Goal: Information Seeking & Learning: Learn about a topic

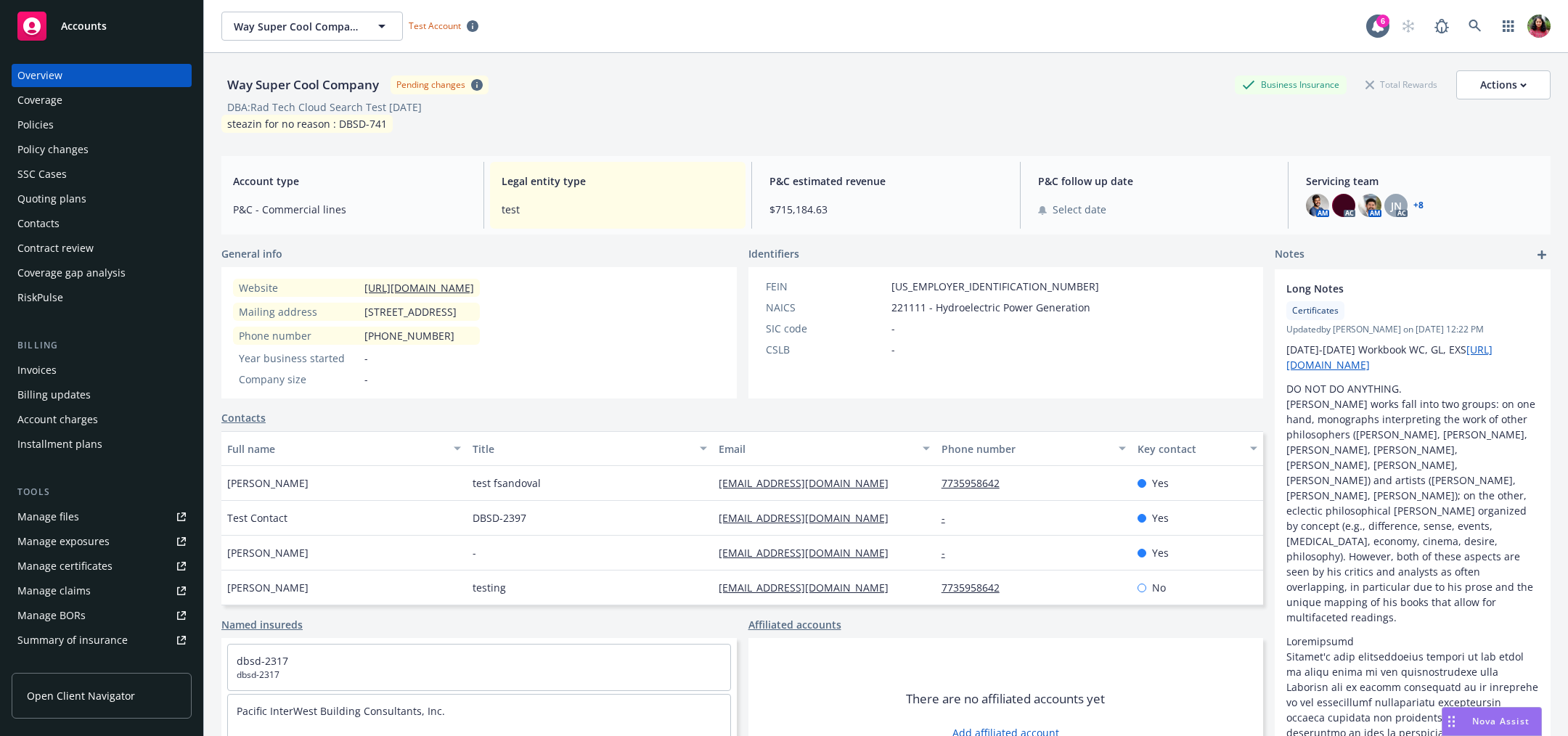
click at [89, 105] on div "Coverage" at bounding box center [101, 100] width 168 height 23
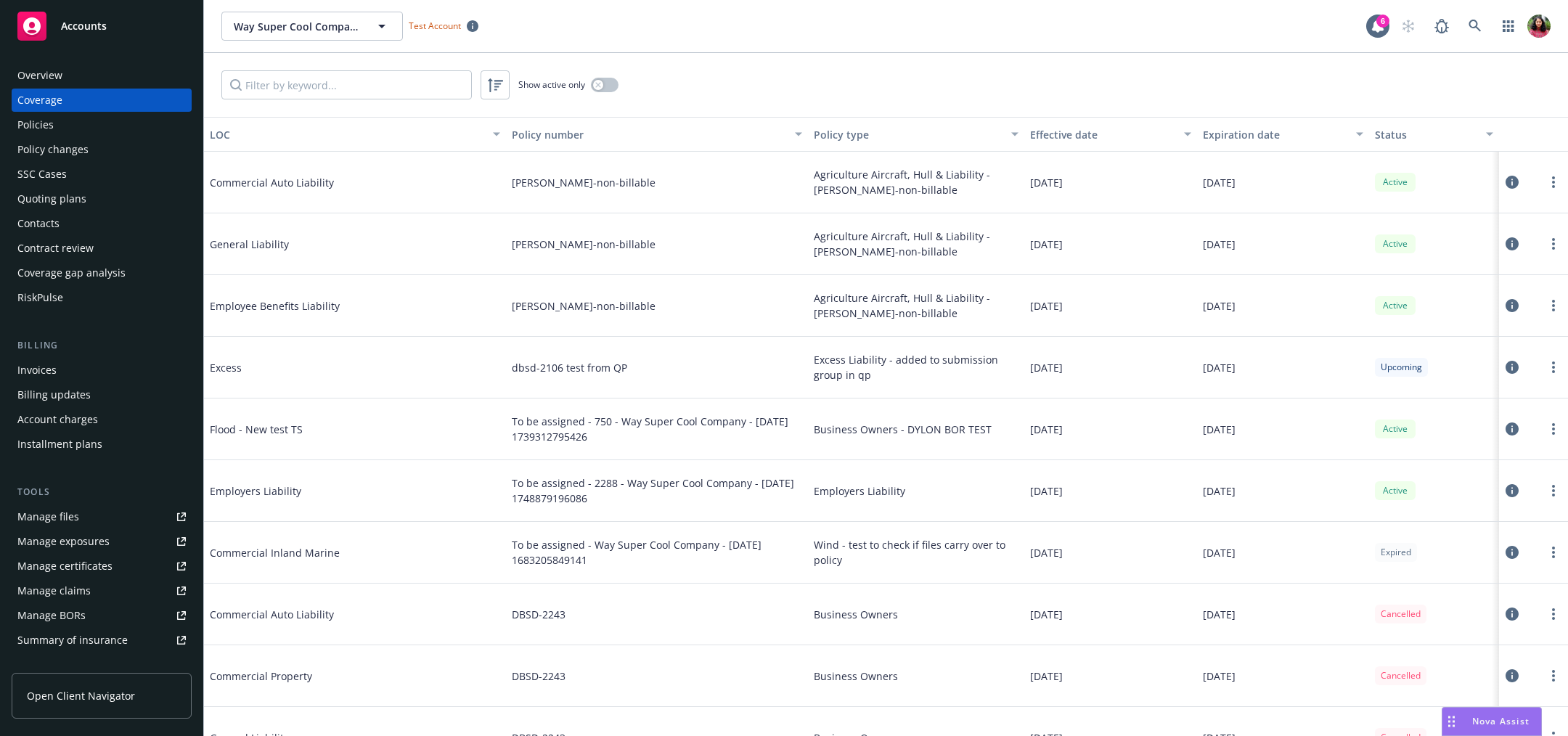
click at [1506, 177] on icon at bounding box center [1512, 182] width 13 height 13
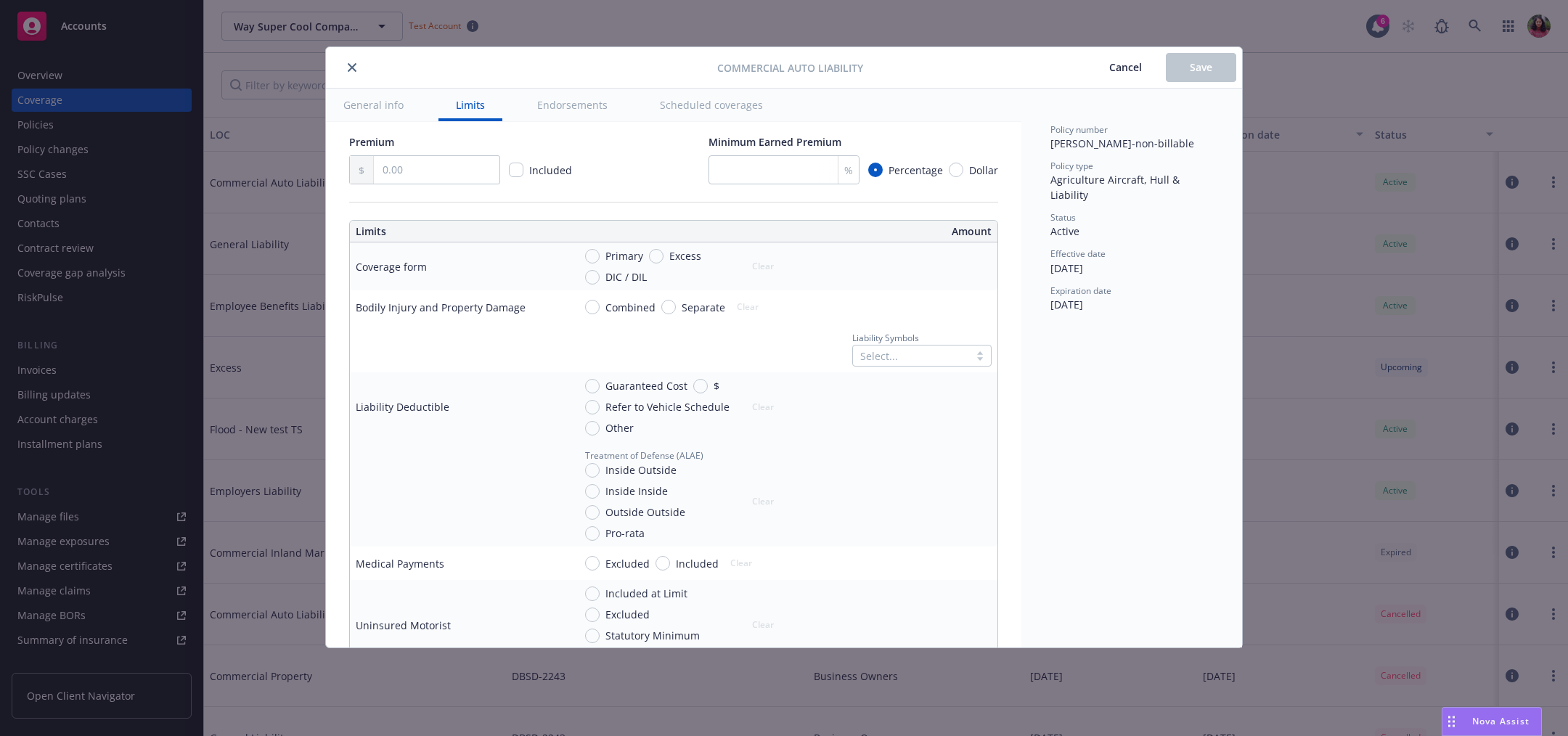
scroll to position [312, 0]
click at [353, 61] on button "close" at bounding box center [352, 68] width 17 height 17
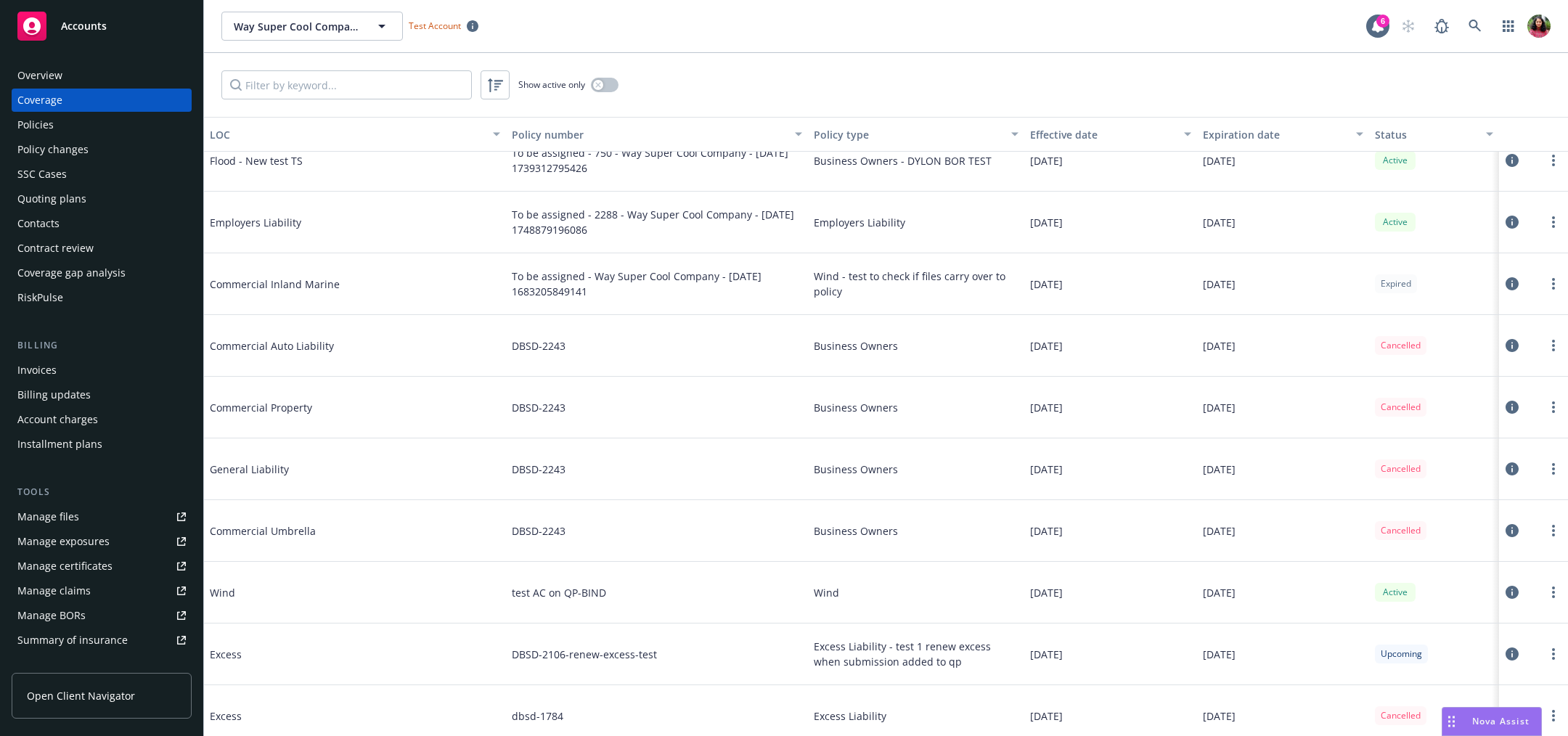
scroll to position [262, 0]
click at [1506, 466] on icon at bounding box center [1512, 464] width 13 height 13
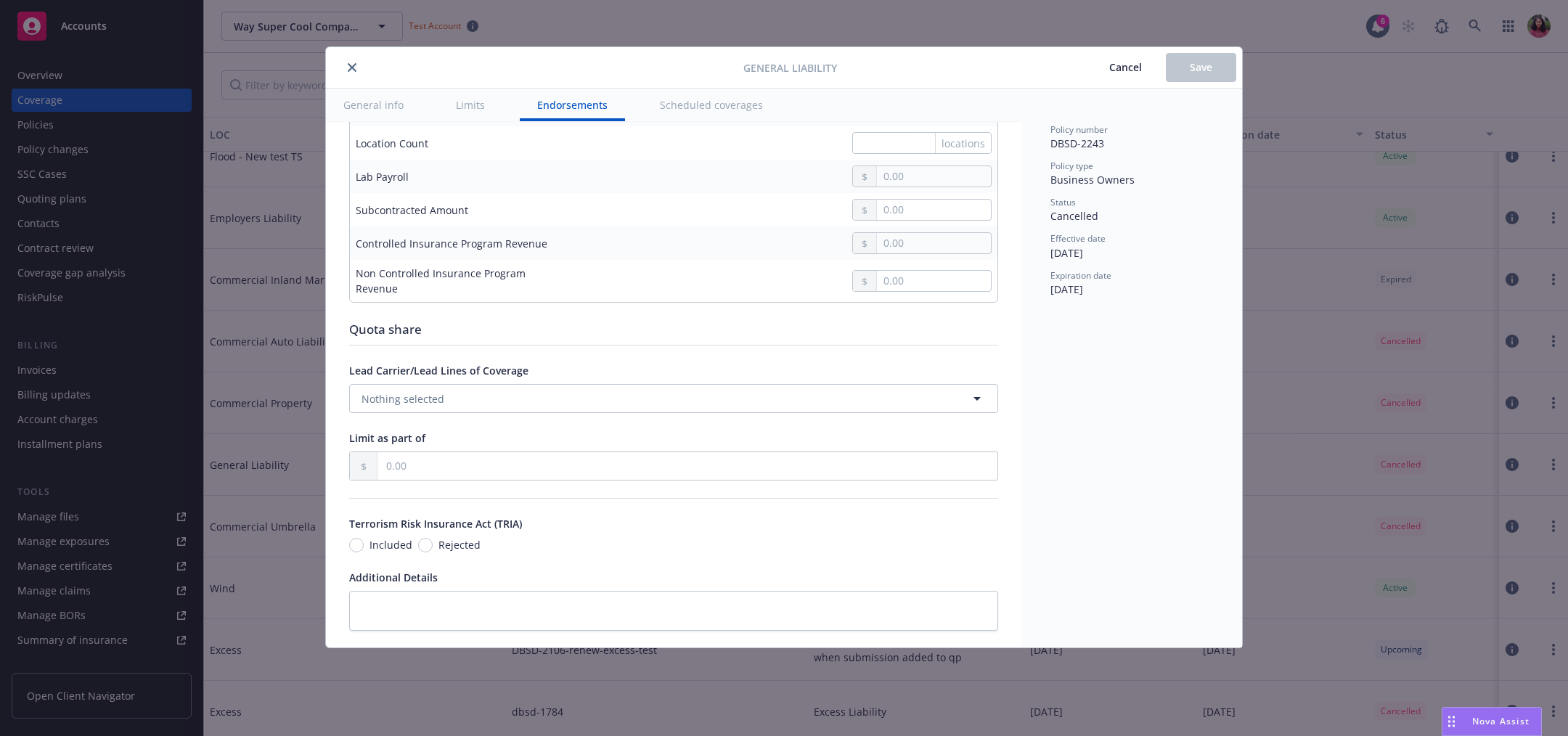
scroll to position [1305, 0]
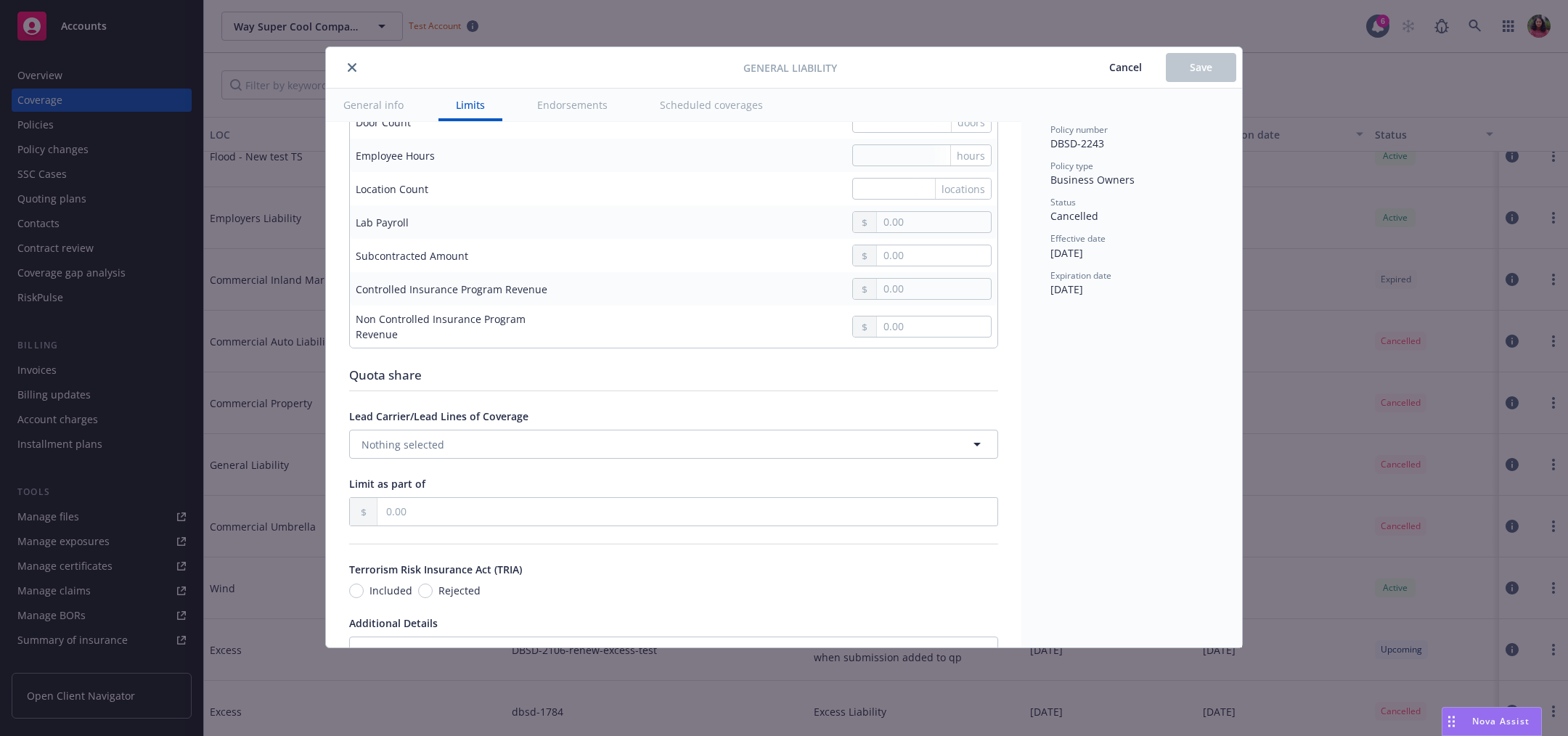
click at [349, 61] on button "close" at bounding box center [352, 68] width 17 height 17
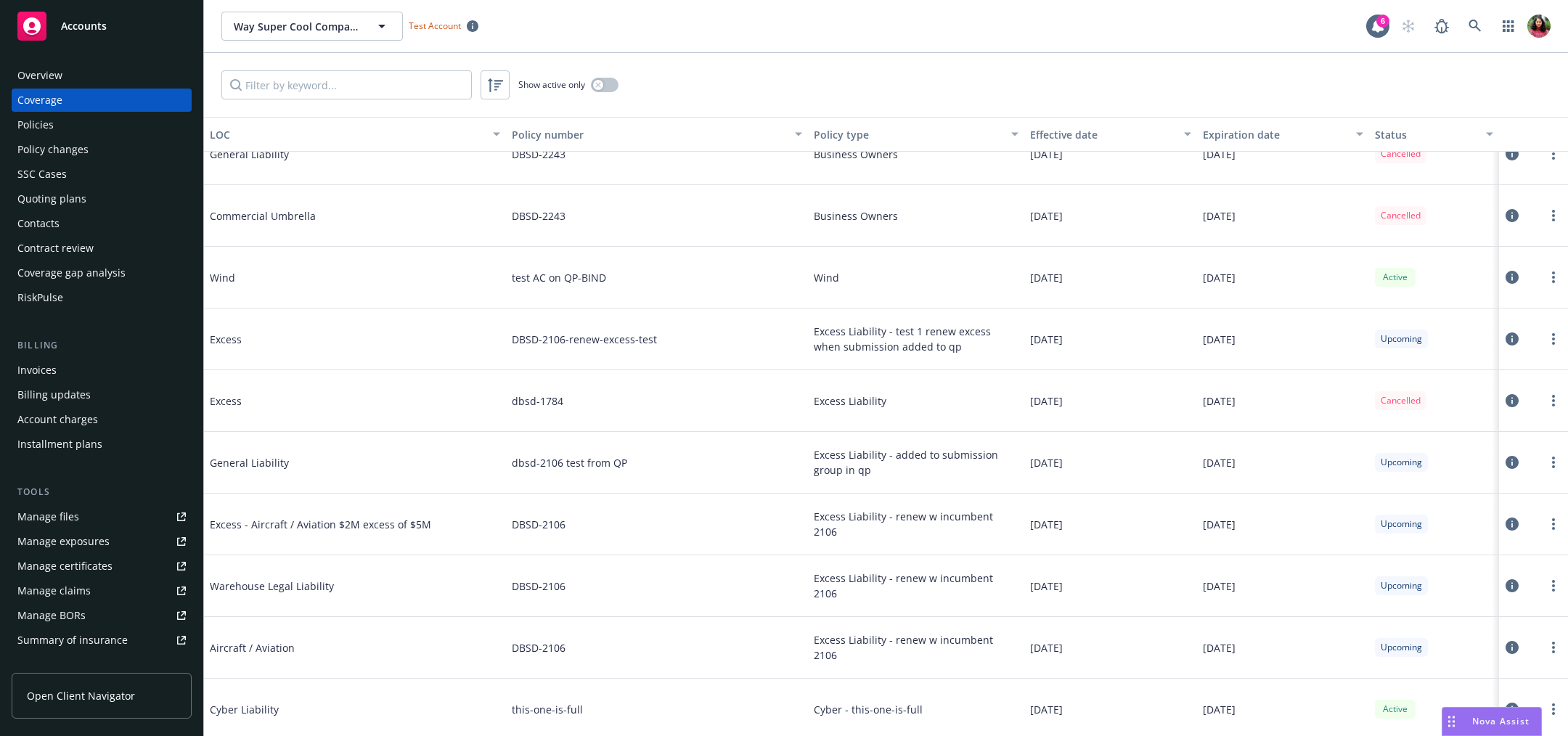
scroll to position [532, 0]
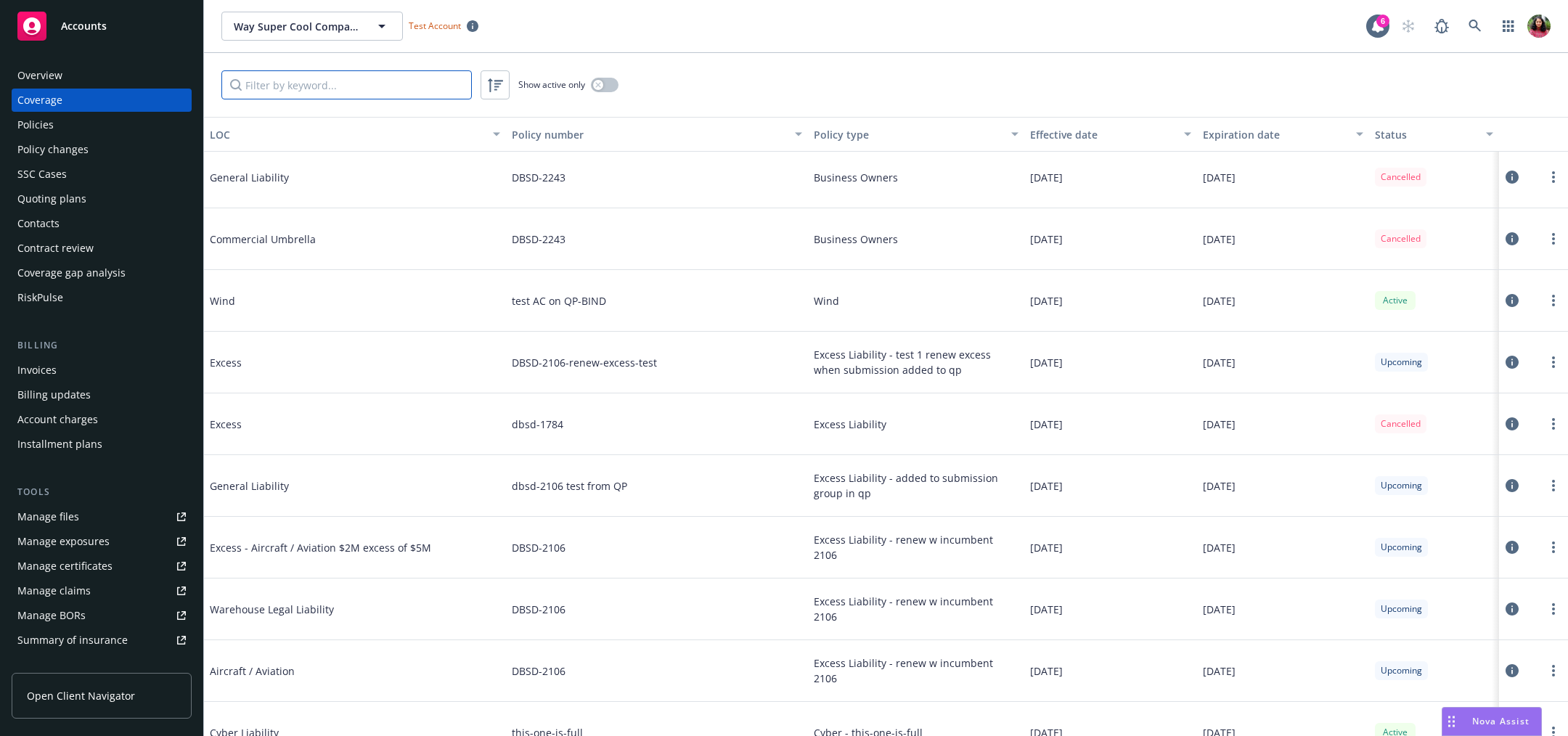
click at [369, 85] on input "Filter by keyword..." at bounding box center [346, 85] width 250 height 29
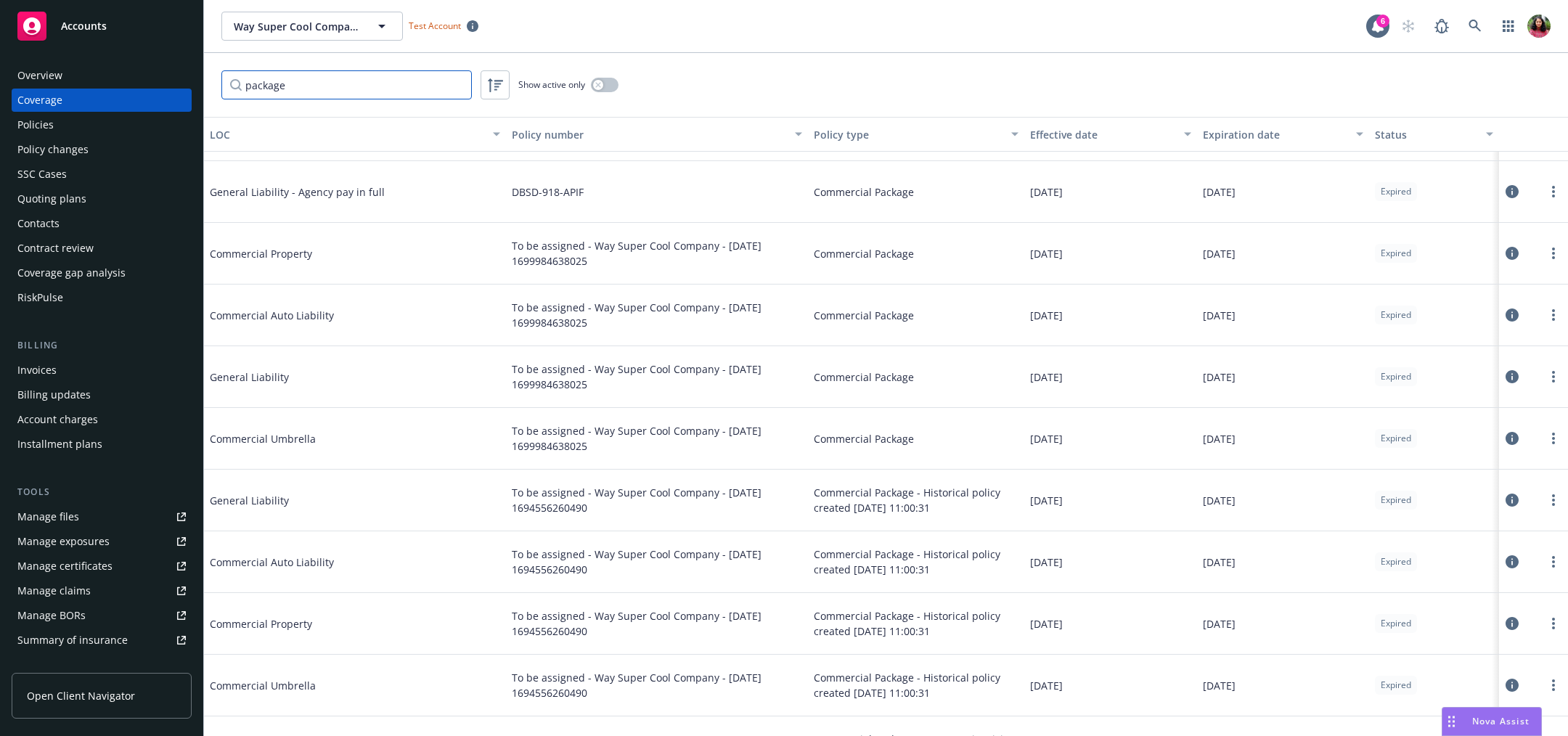
scroll to position [757, 0]
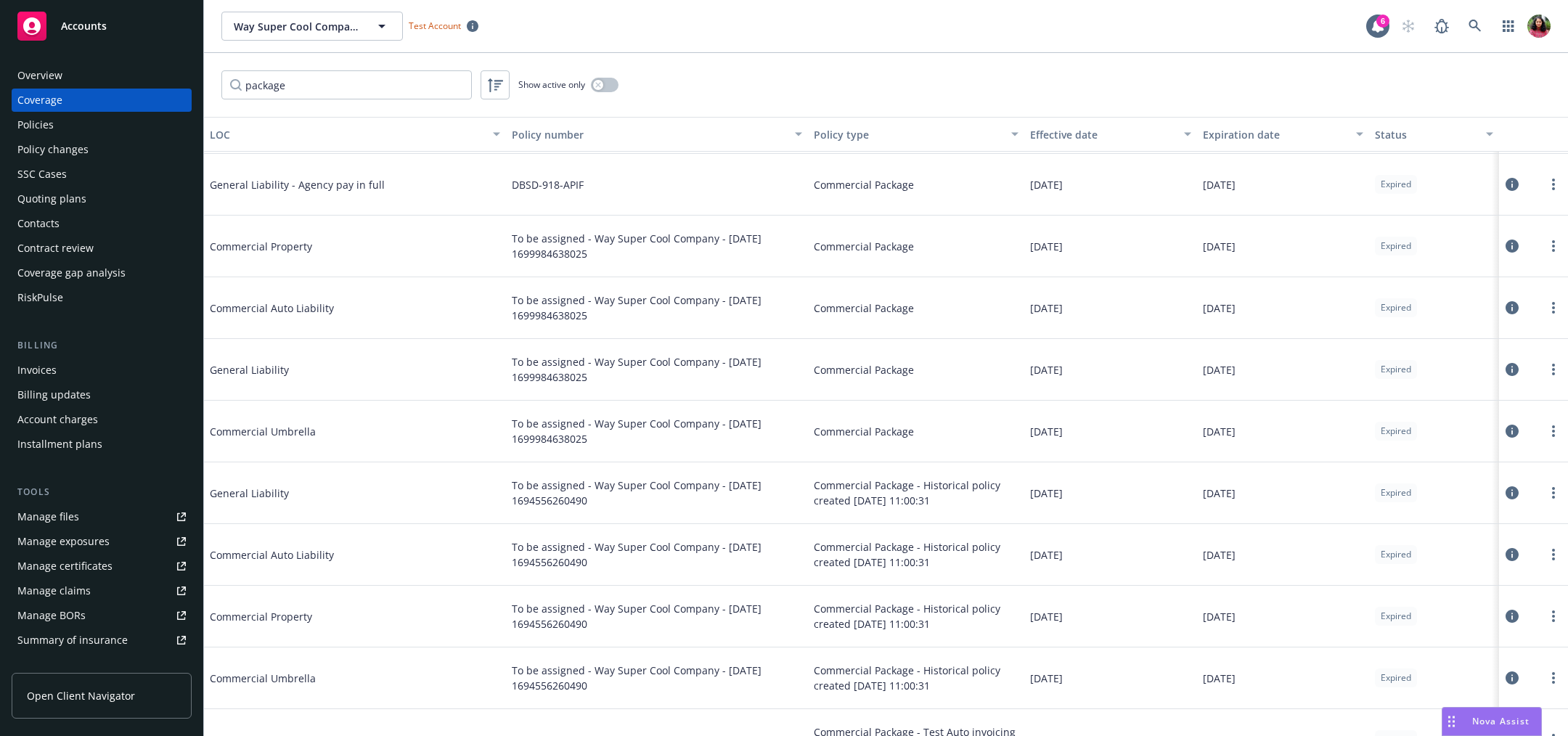
click at [1506, 429] on icon at bounding box center [1512, 431] width 13 height 13
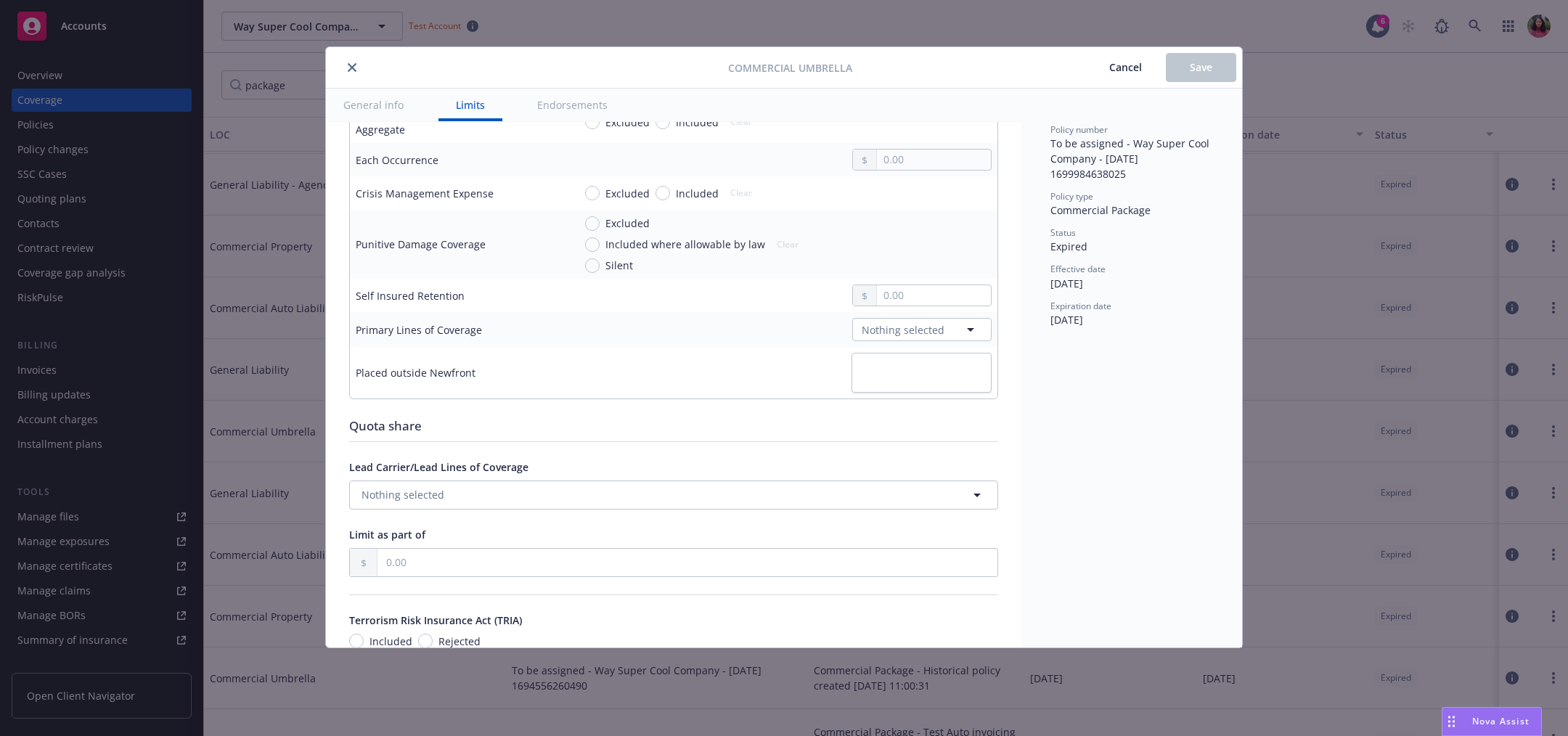
scroll to position [490, 0]
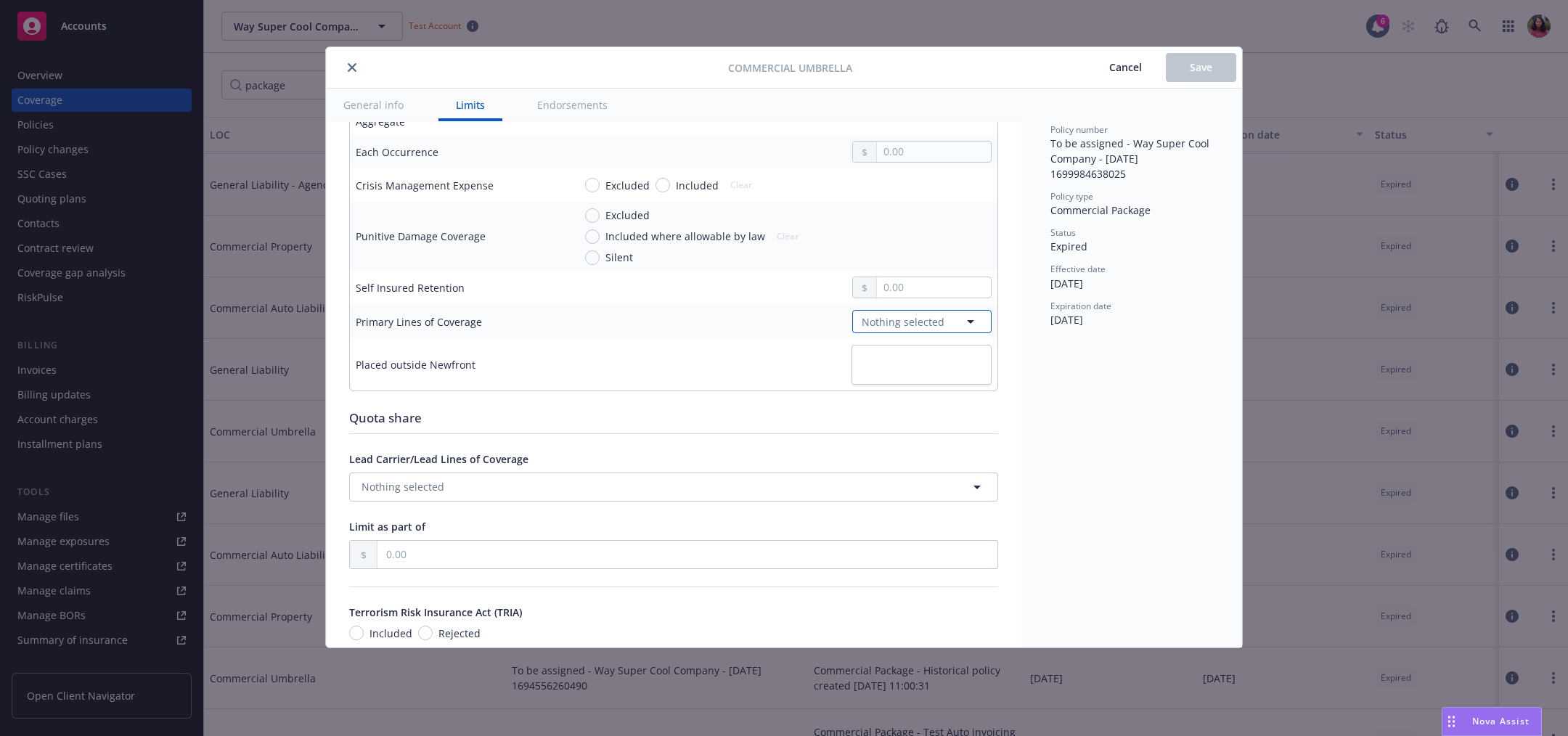
click at [902, 316] on span "Nothing selected" at bounding box center [902, 322] width 83 height 15
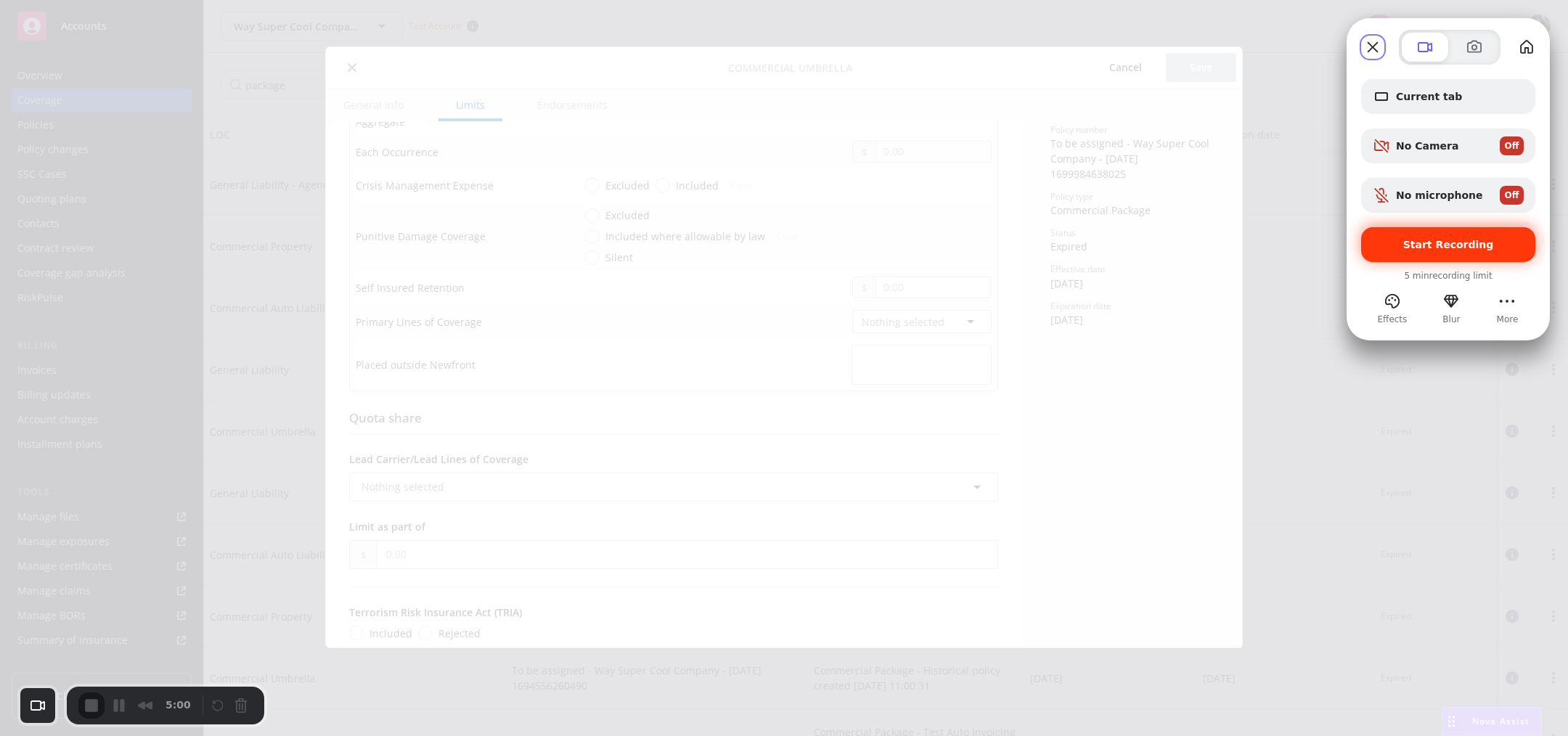
click at [1430, 240] on span "Start Recording" at bounding box center [1448, 244] width 91 height 12
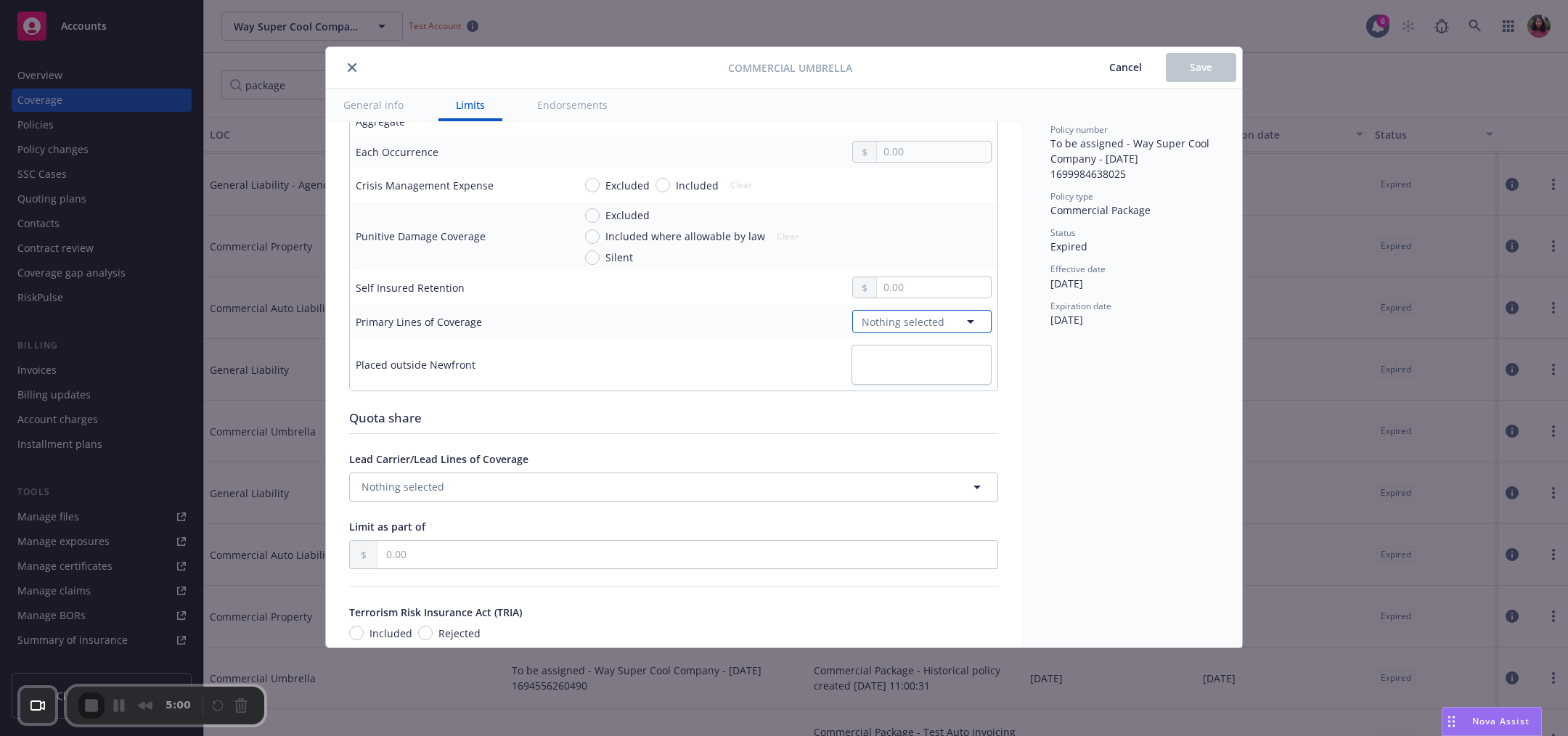
click at [876, 318] on span "Nothing selected" at bounding box center [902, 322] width 83 height 15
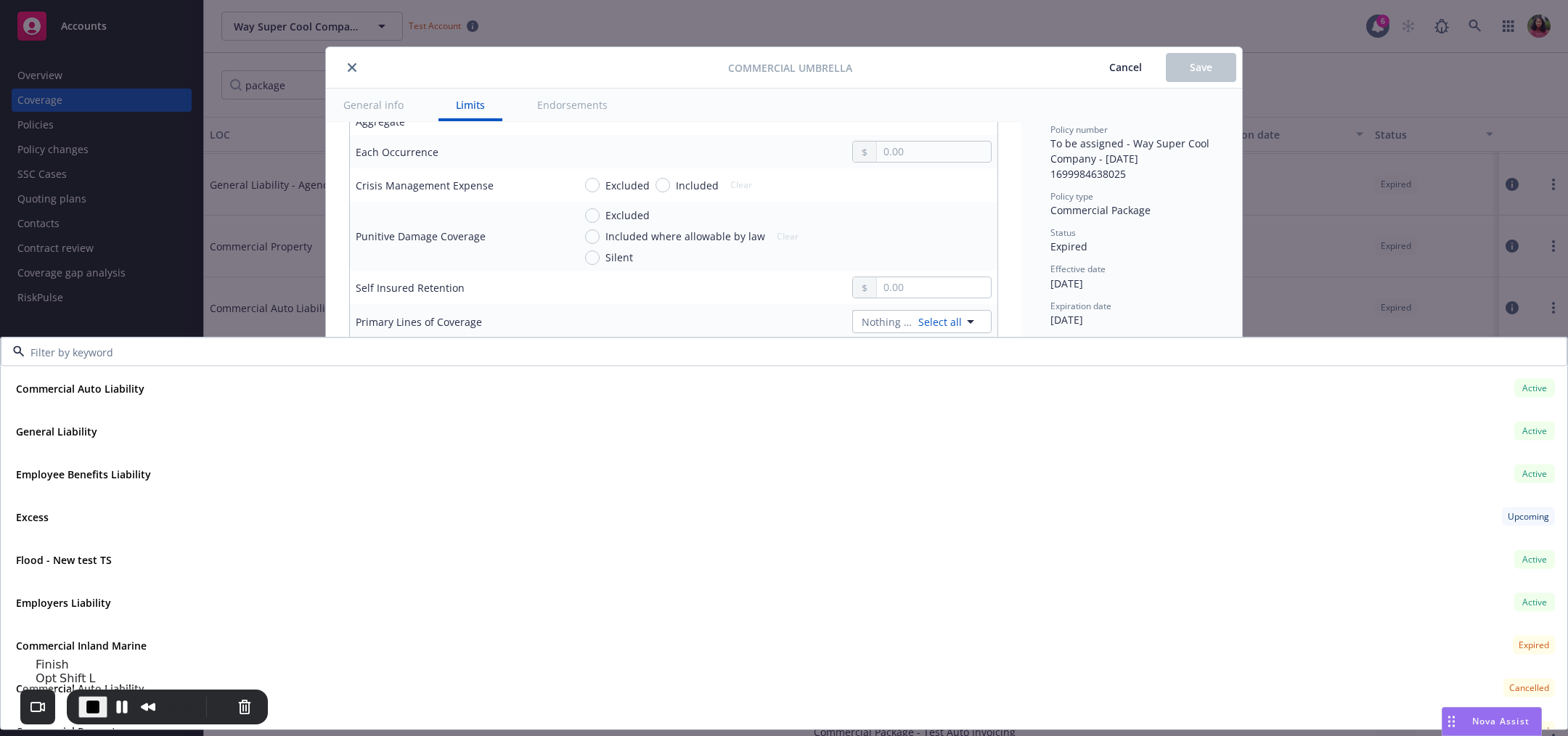
click at [85, 702] on span "End Recording" at bounding box center [93, 707] width 17 height 17
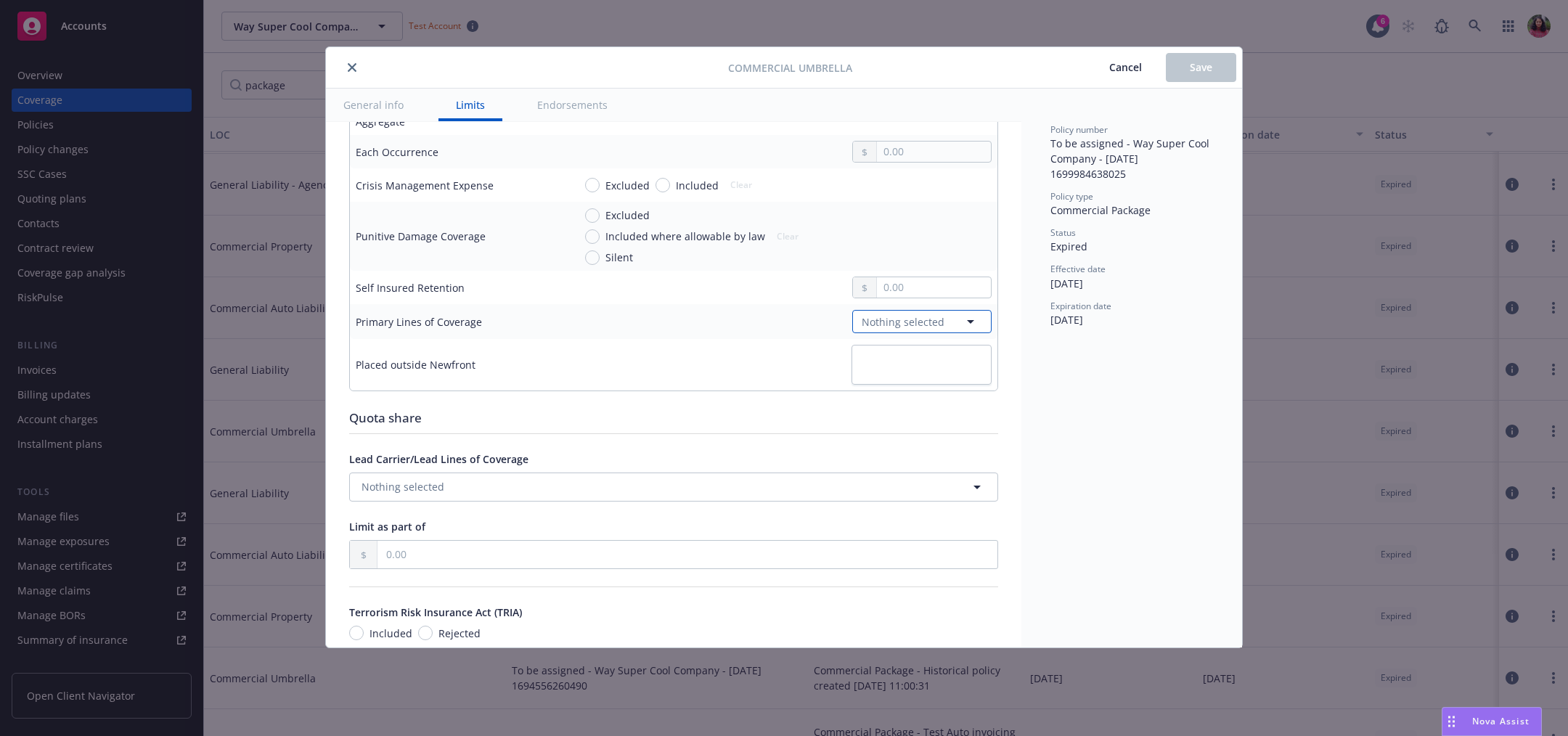
click at [910, 323] on span "Nothing selected" at bounding box center [902, 322] width 83 height 15
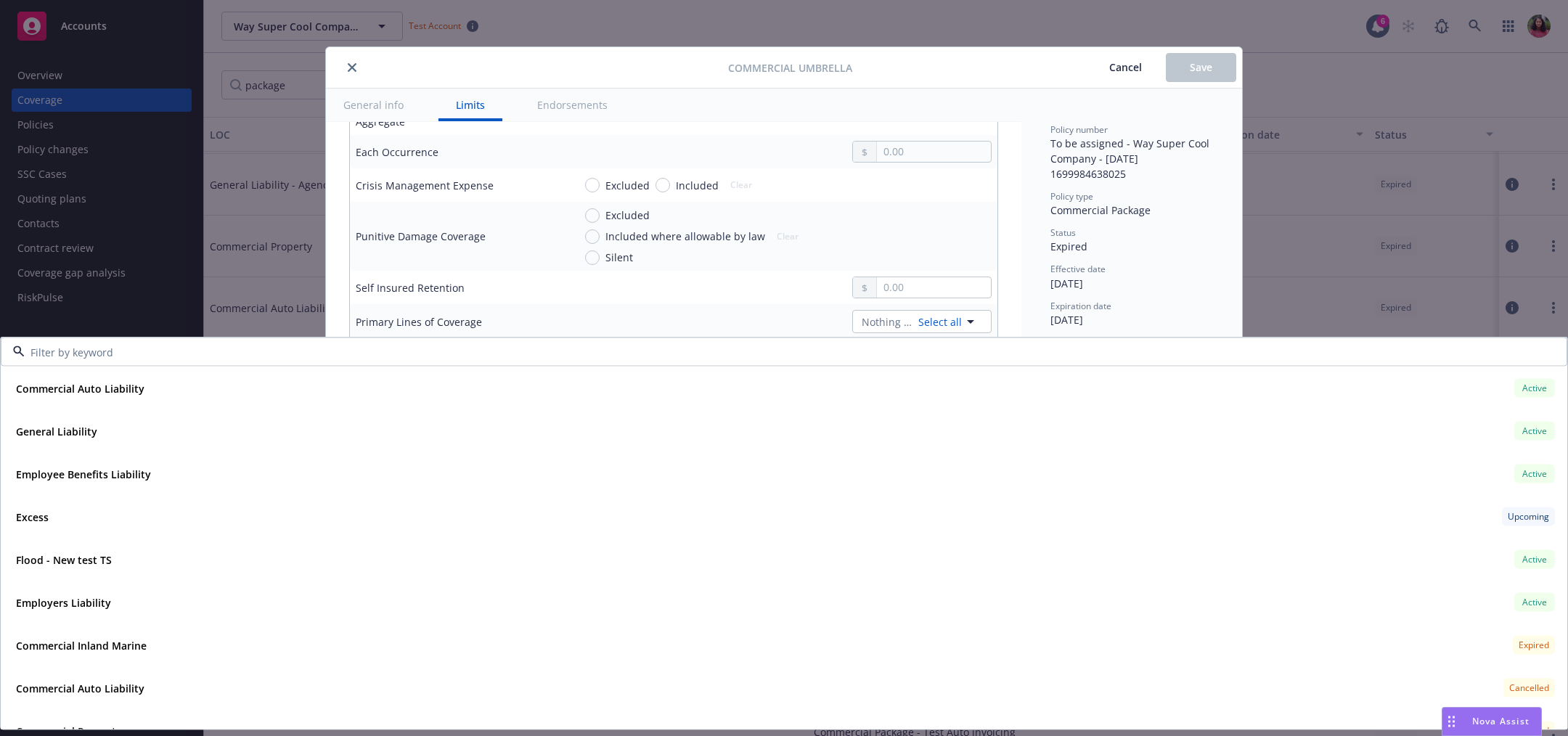
click at [731, 297] on td at bounding box center [782, 287] width 430 height 33
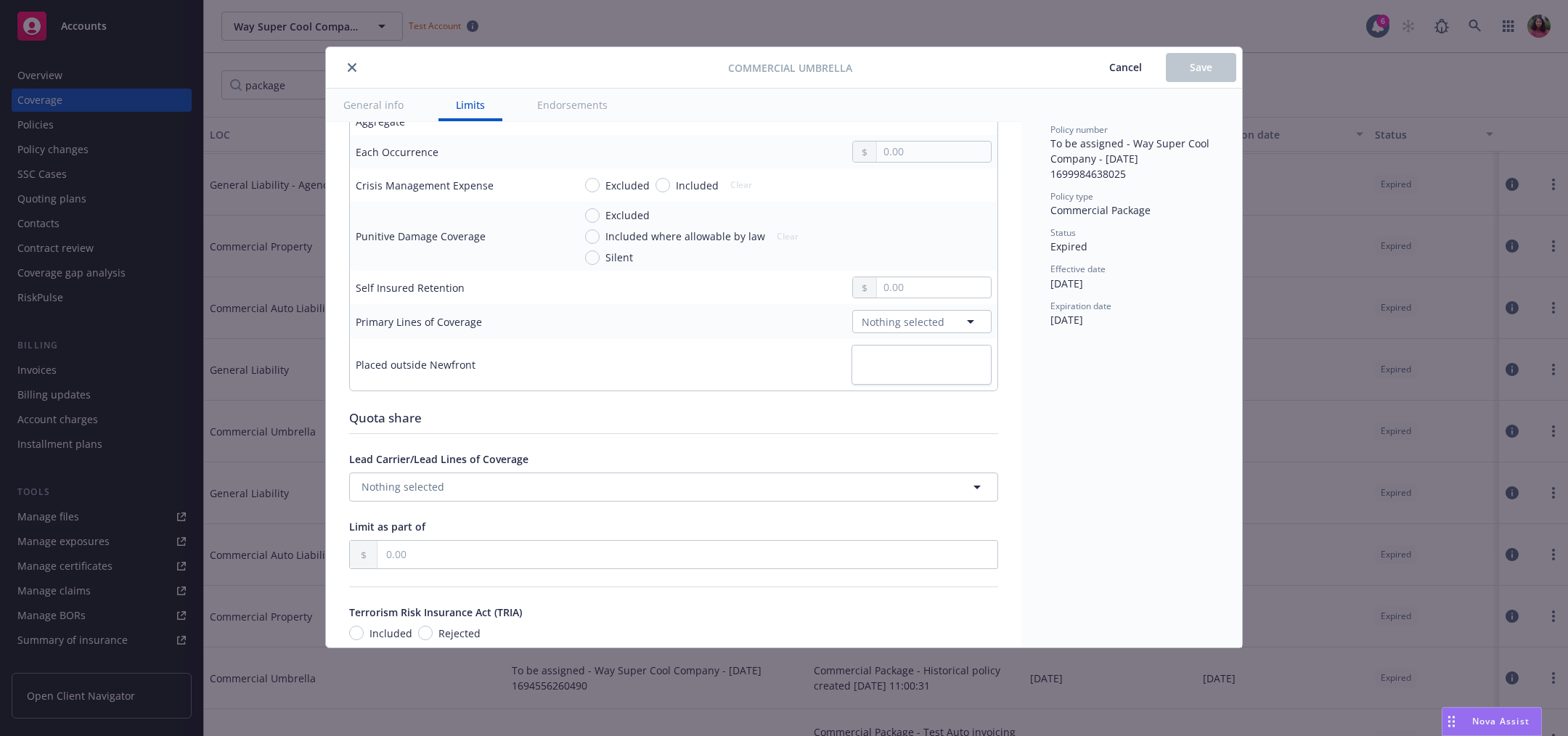
click at [349, 62] on button "close" at bounding box center [352, 68] width 17 height 17
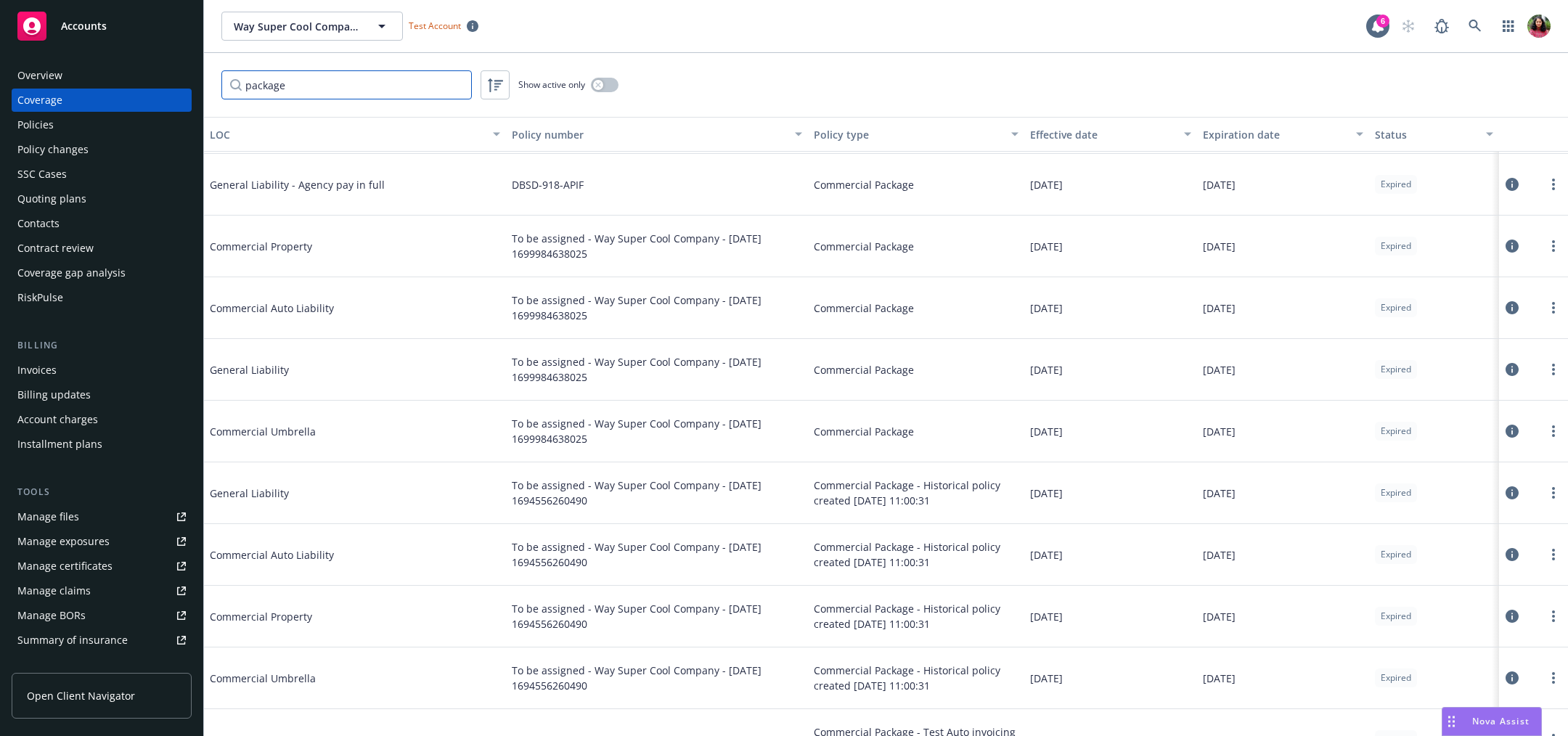
click at [346, 77] on input "package" at bounding box center [346, 85] width 250 height 29
type input "p"
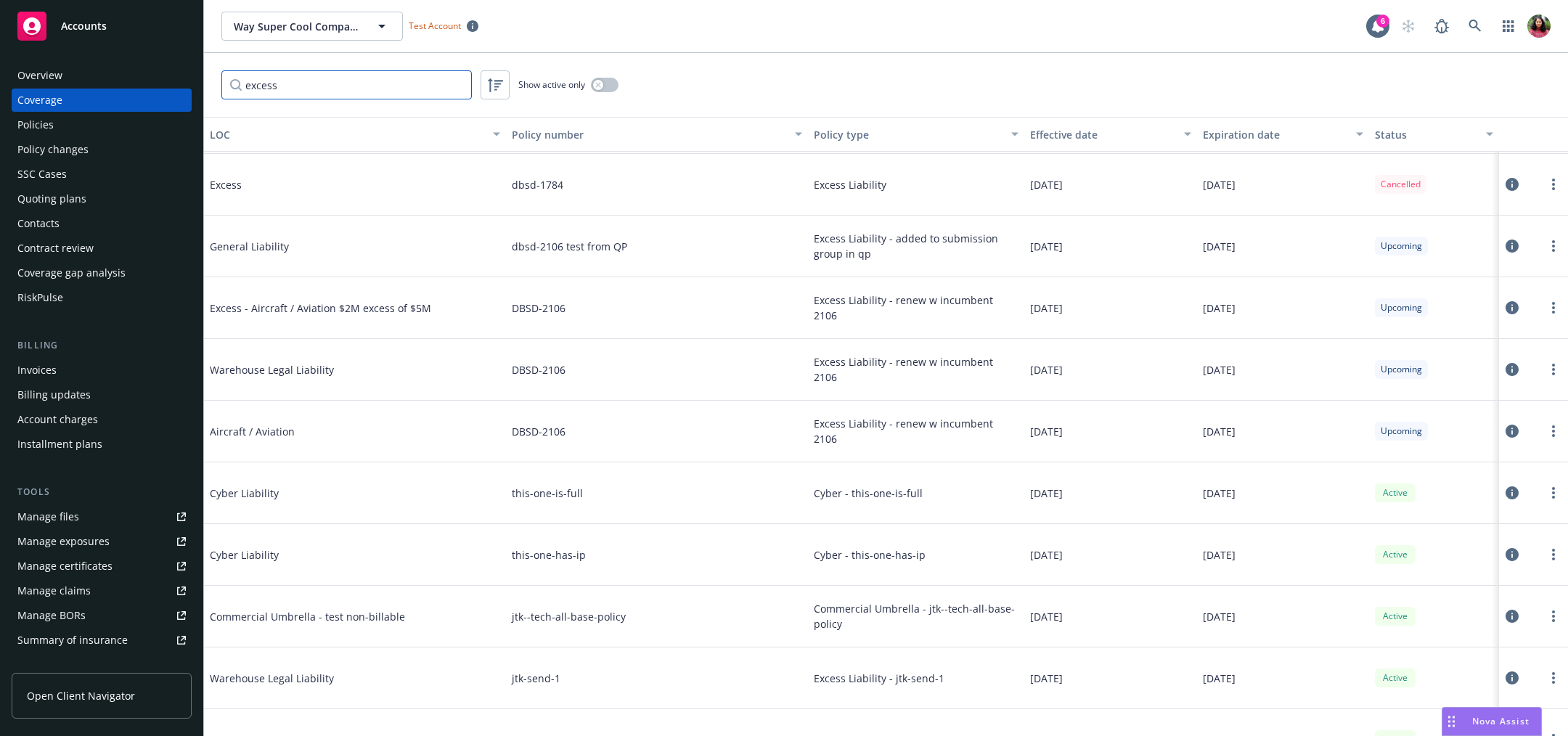
type input "excess"
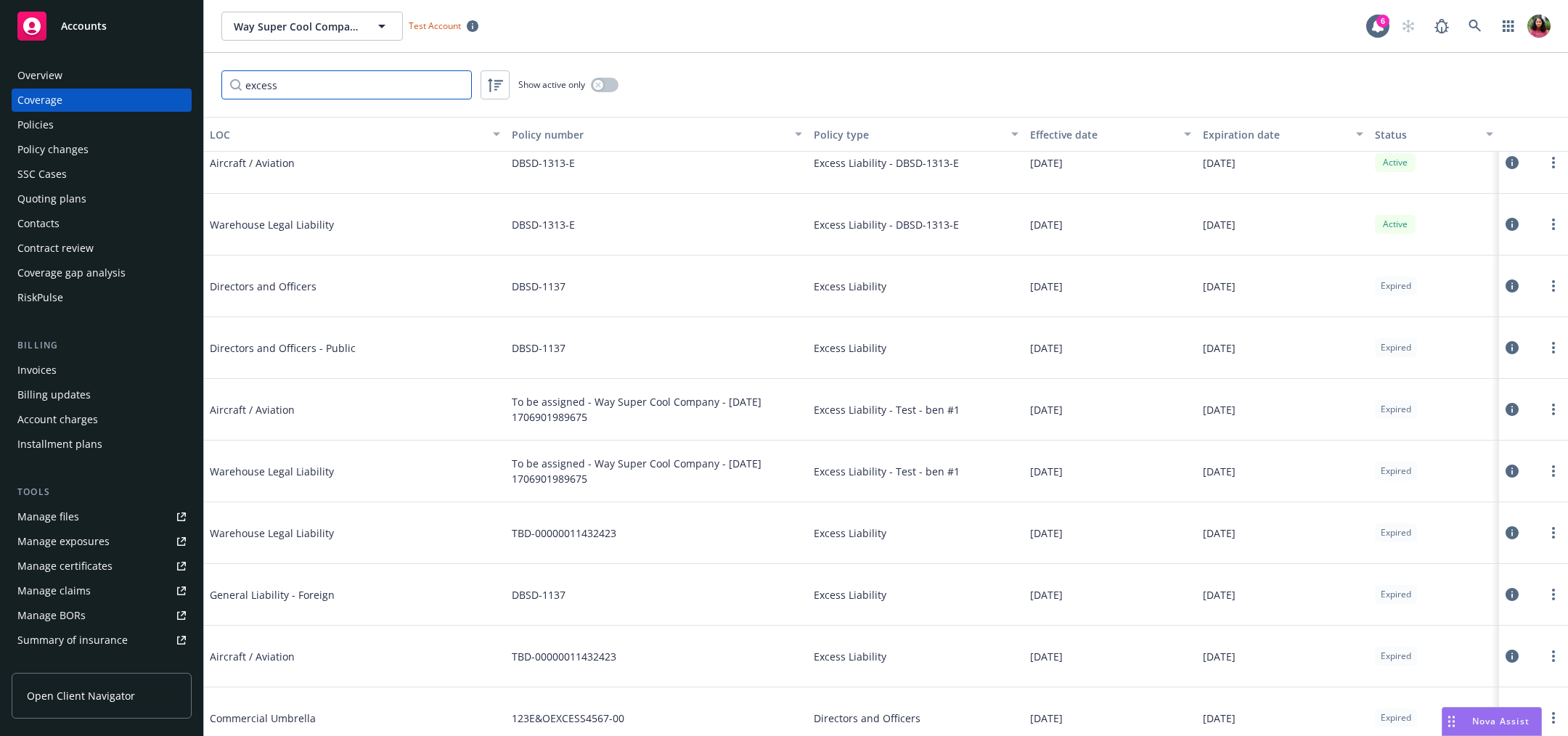
scroll to position [1196, 0]
